Goal: Understand process/instructions: Learn how to perform a task or action

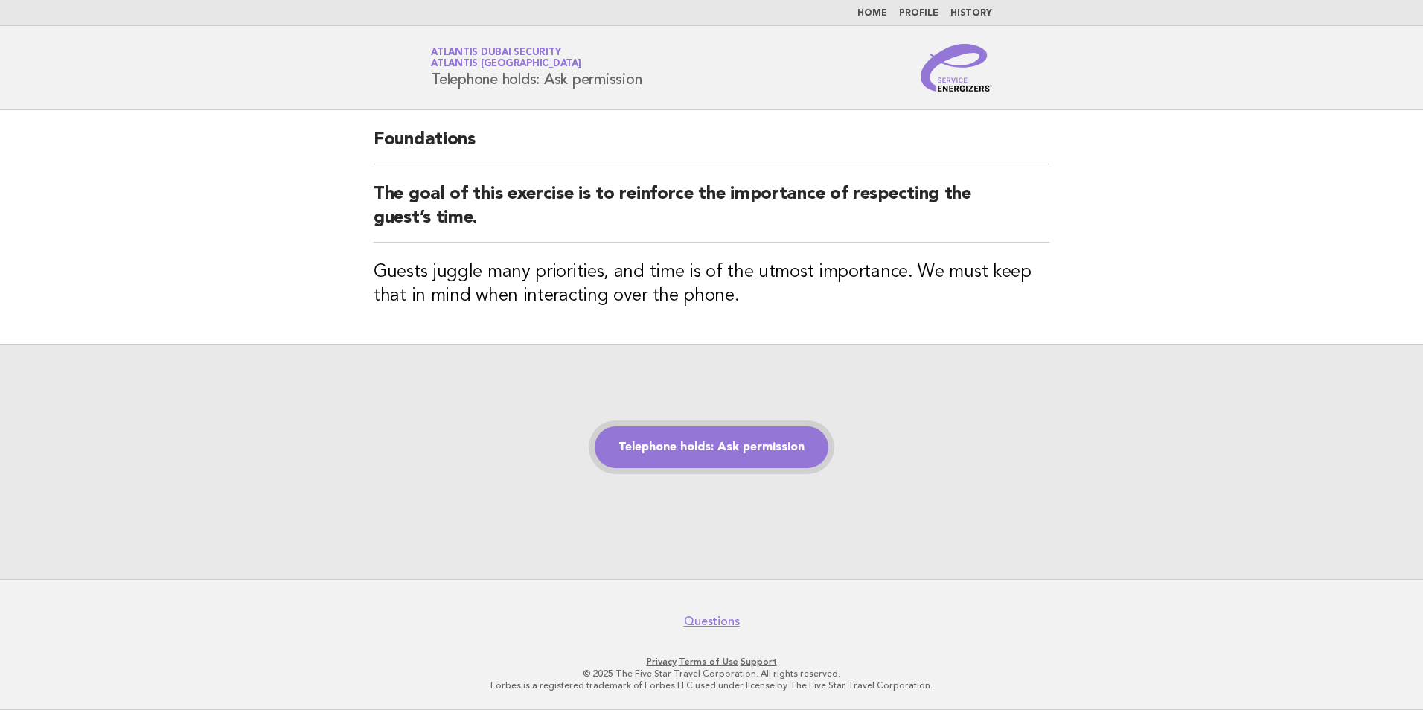
click at [684, 439] on link "Telephone holds: Ask permission" at bounding box center [711, 447] width 234 height 42
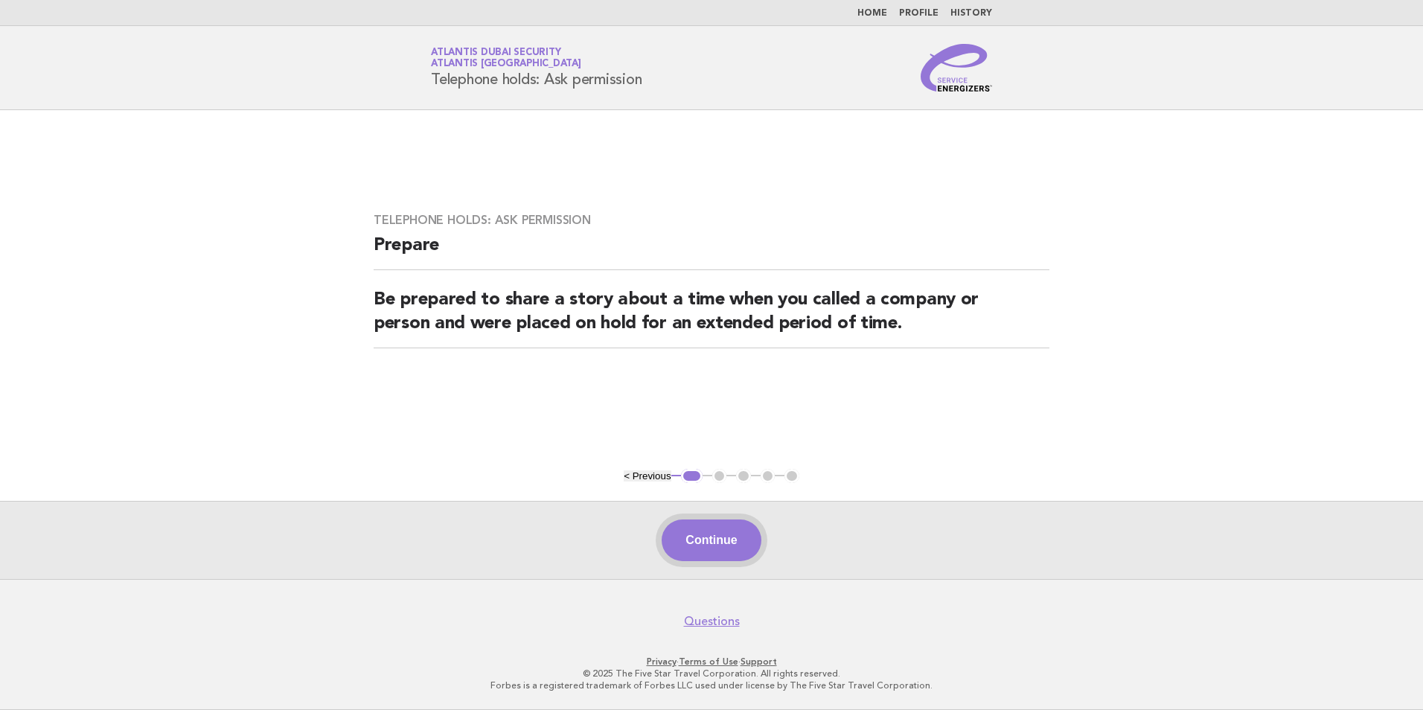
click at [712, 548] on button "Continue" at bounding box center [710, 540] width 99 height 42
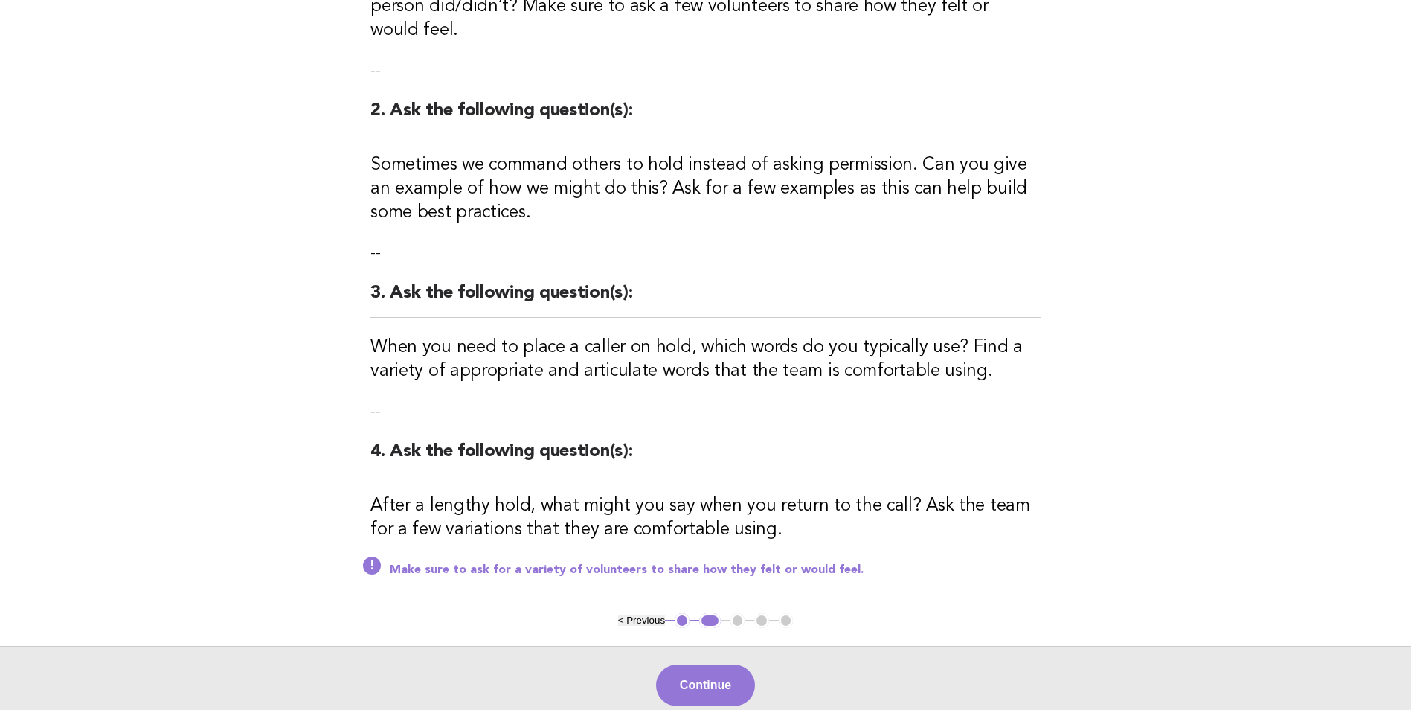
scroll to position [372, 0]
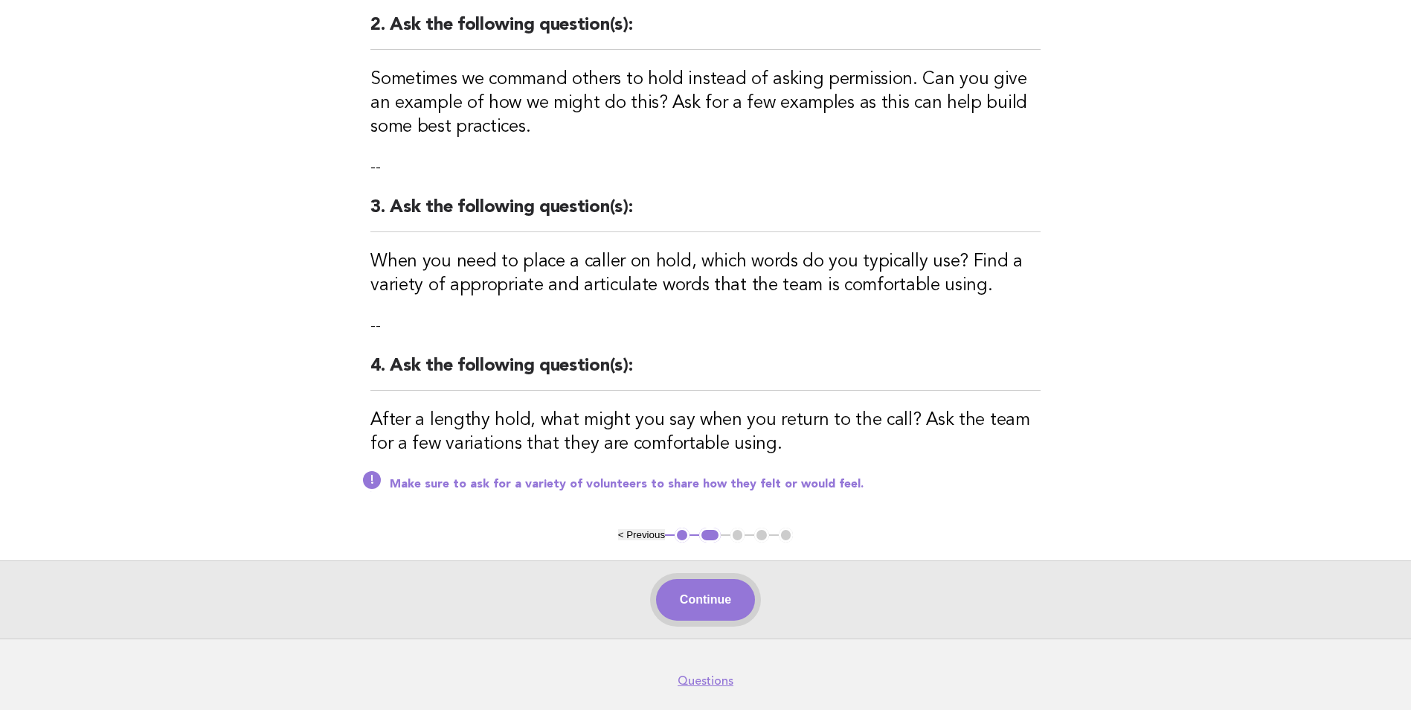
click at [711, 603] on button "Continue" at bounding box center [705, 600] width 99 height 42
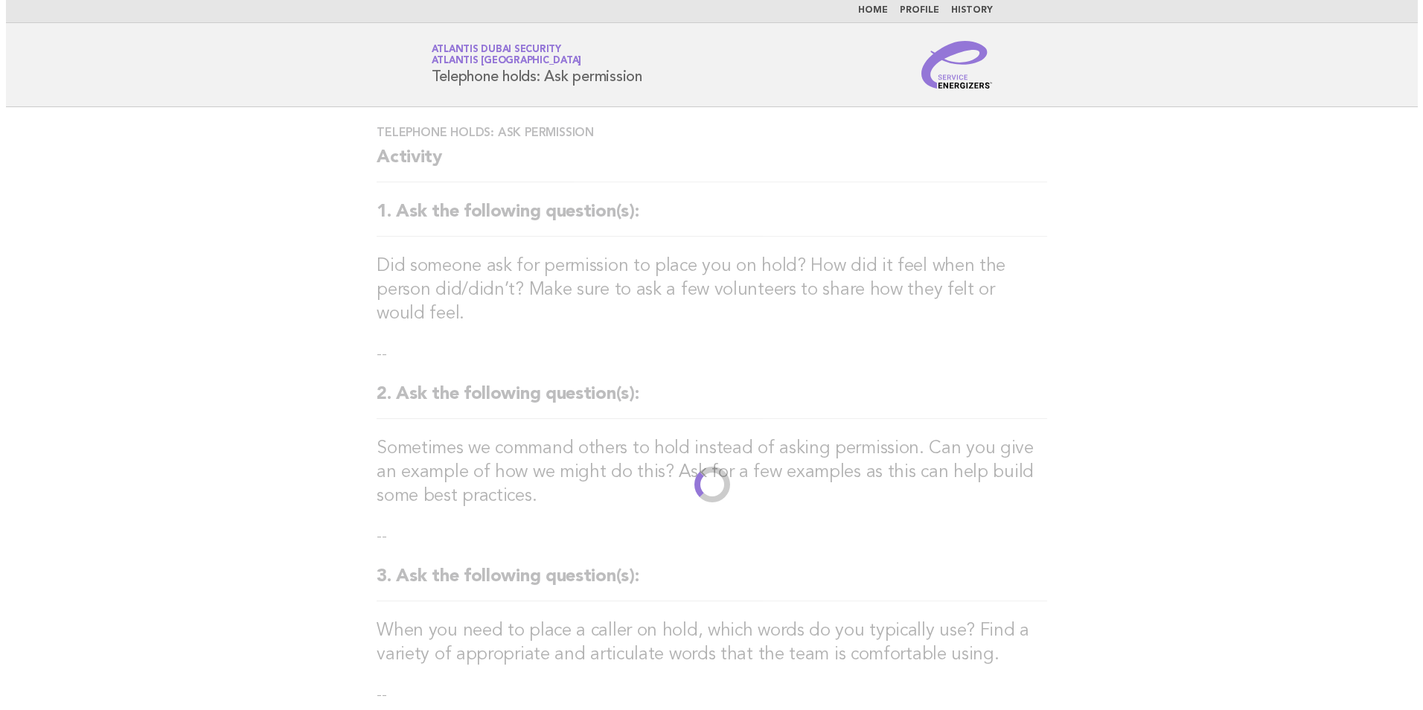
scroll to position [0, 0]
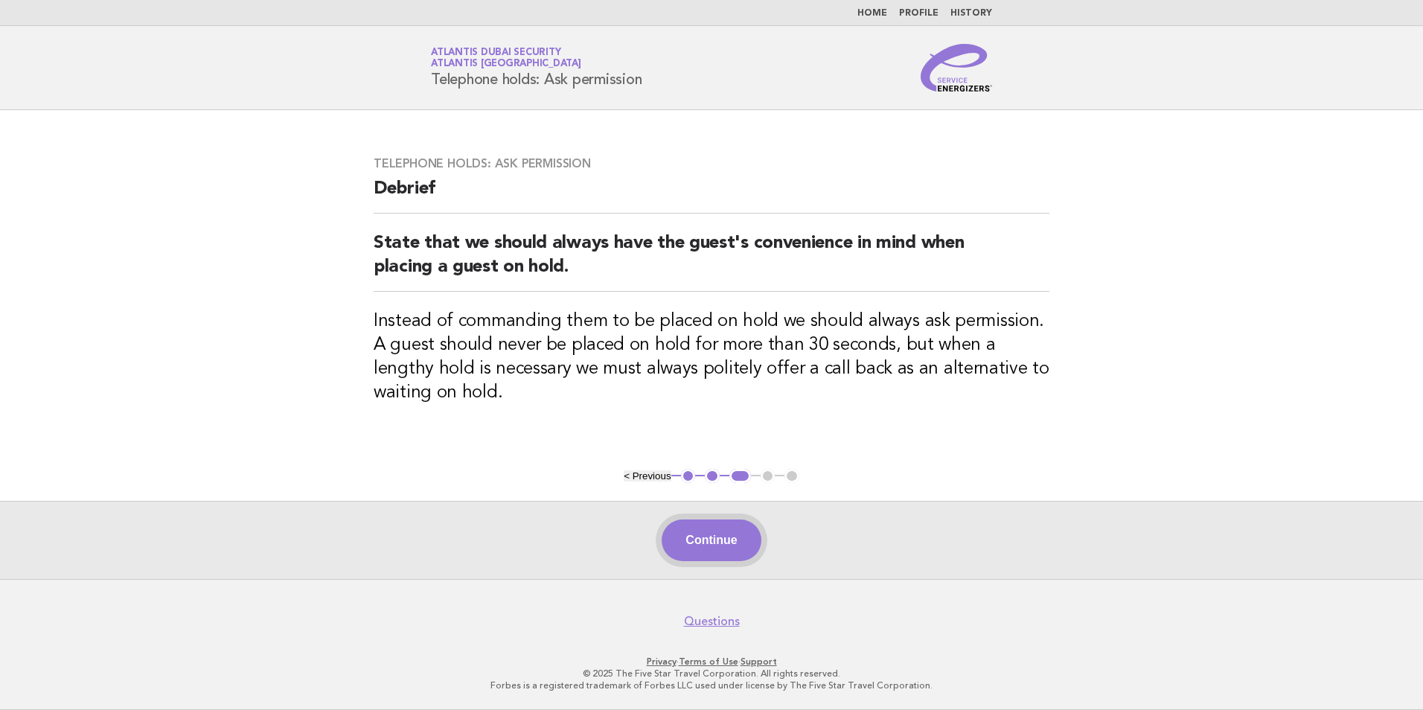
click at [716, 527] on button "Continue" at bounding box center [710, 540] width 99 height 42
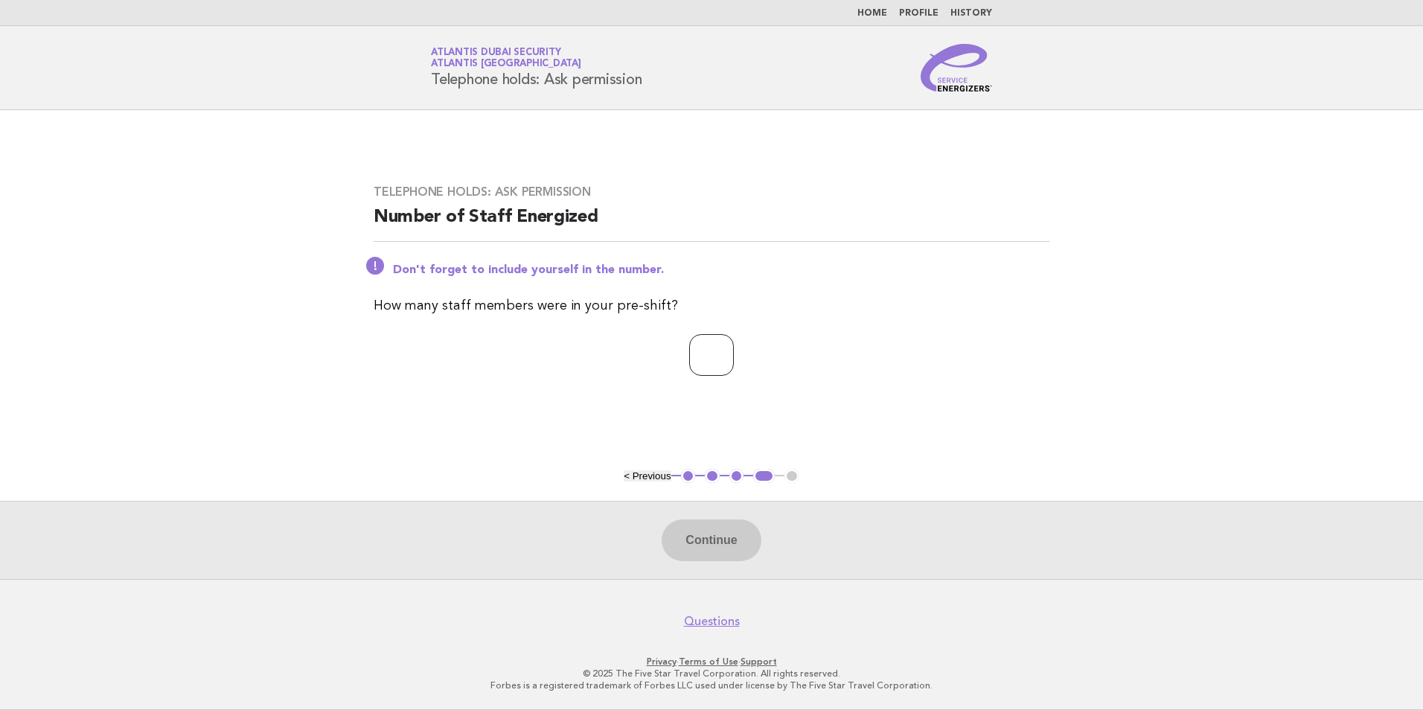
click at [708, 365] on input "number" at bounding box center [711, 355] width 45 height 42
type input "*"
click at [714, 546] on button "Continue" at bounding box center [710, 540] width 99 height 42
